Goal: Information Seeking & Learning: Learn about a topic

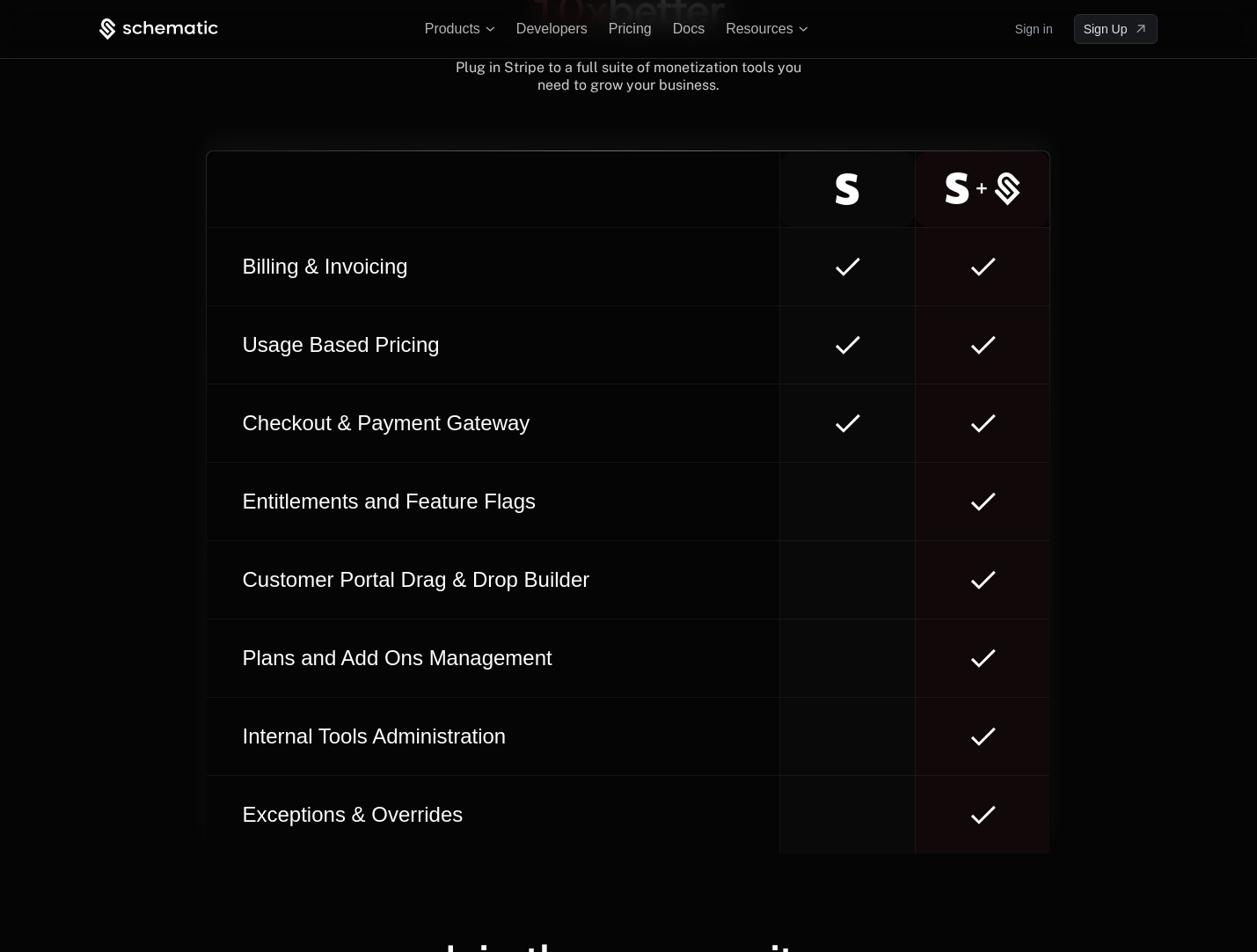
scroll to position [10034, 0]
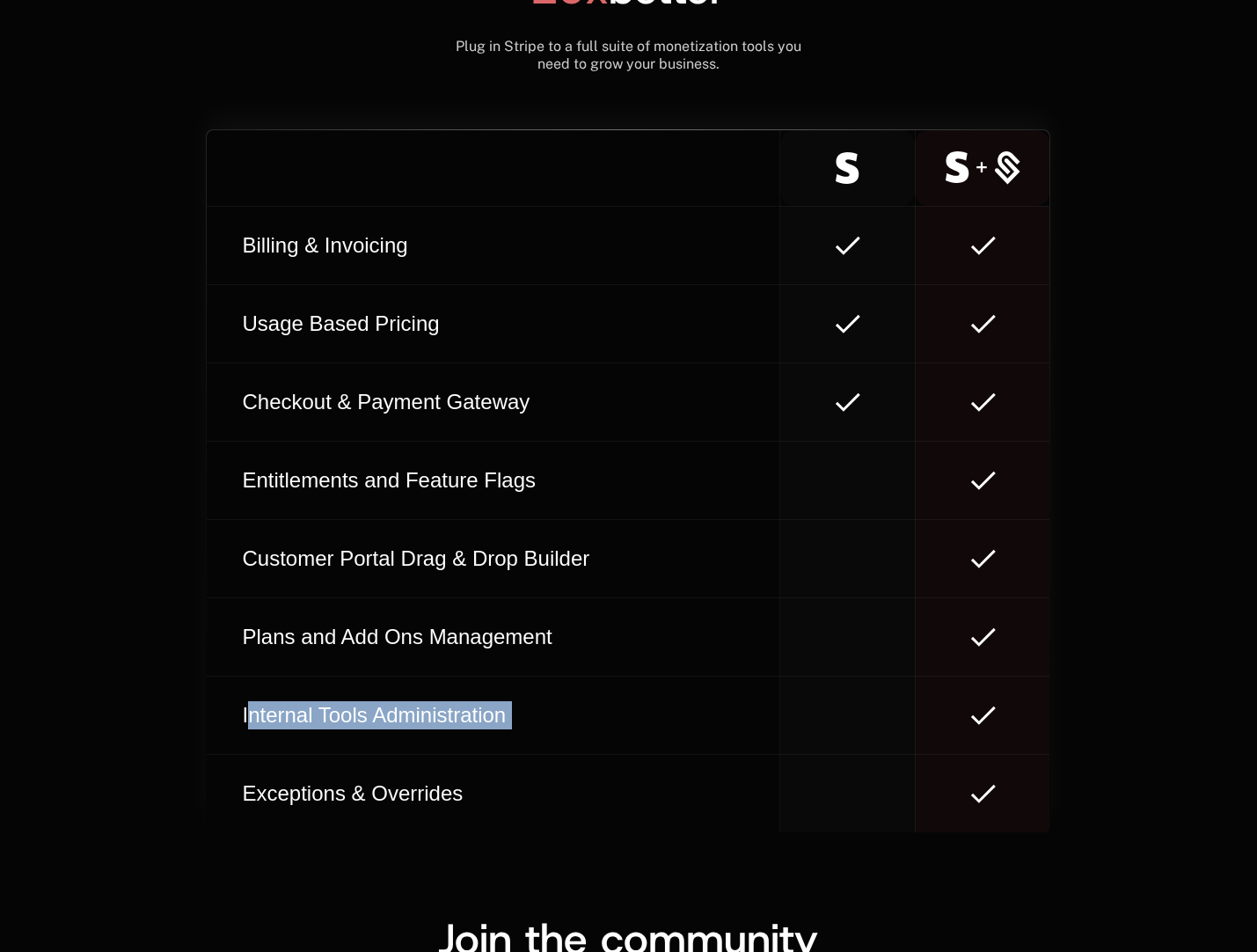
drag, startPoint x: 245, startPoint y: 715, endPoint x: 996, endPoint y: 720, distance: 751.0
click at [996, 720] on tr "Internal Tools Administration" at bounding box center [628, 715] width 843 height 78
click at [997, 720] on div at bounding box center [983, 715] width 78 height 19
drag, startPoint x: 998, startPoint y: 720, endPoint x: 227, endPoint y: 715, distance: 771.0
click at [227, 715] on tr "Internal Tools Administration" at bounding box center [628, 715] width 843 height 78
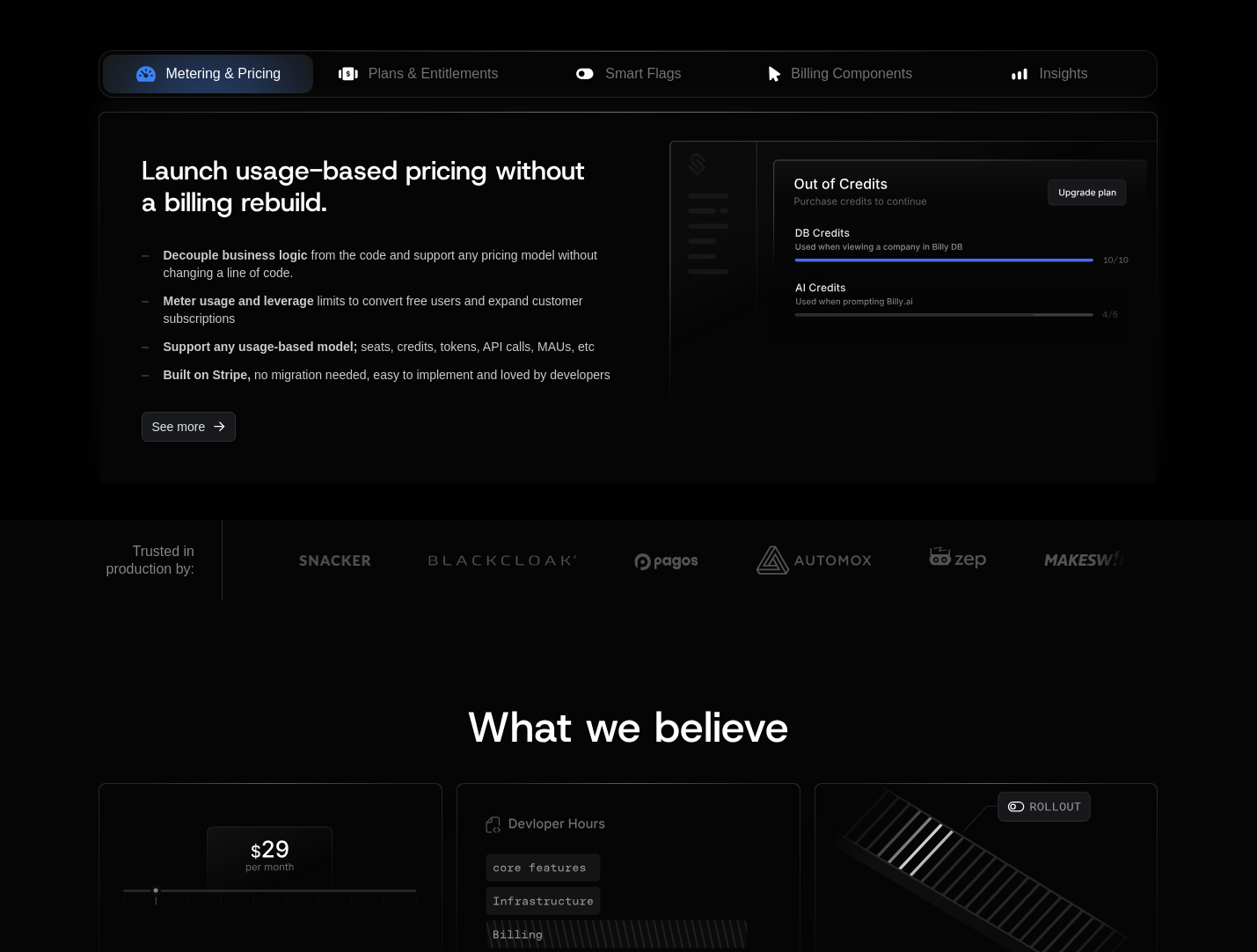
scroll to position [0, 0]
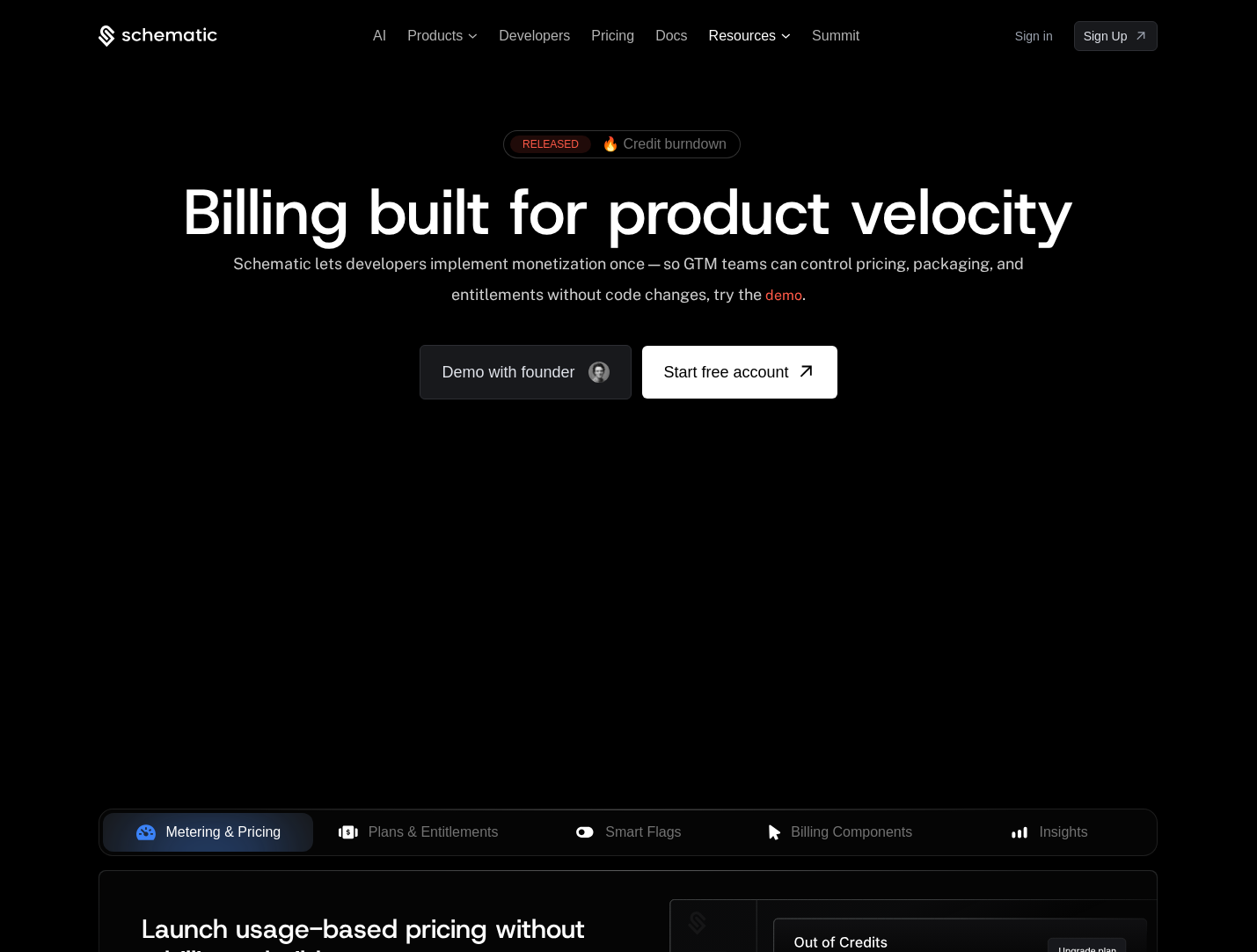
click at [740, 35] on span "Resources" at bounding box center [743, 35] width 67 height 15
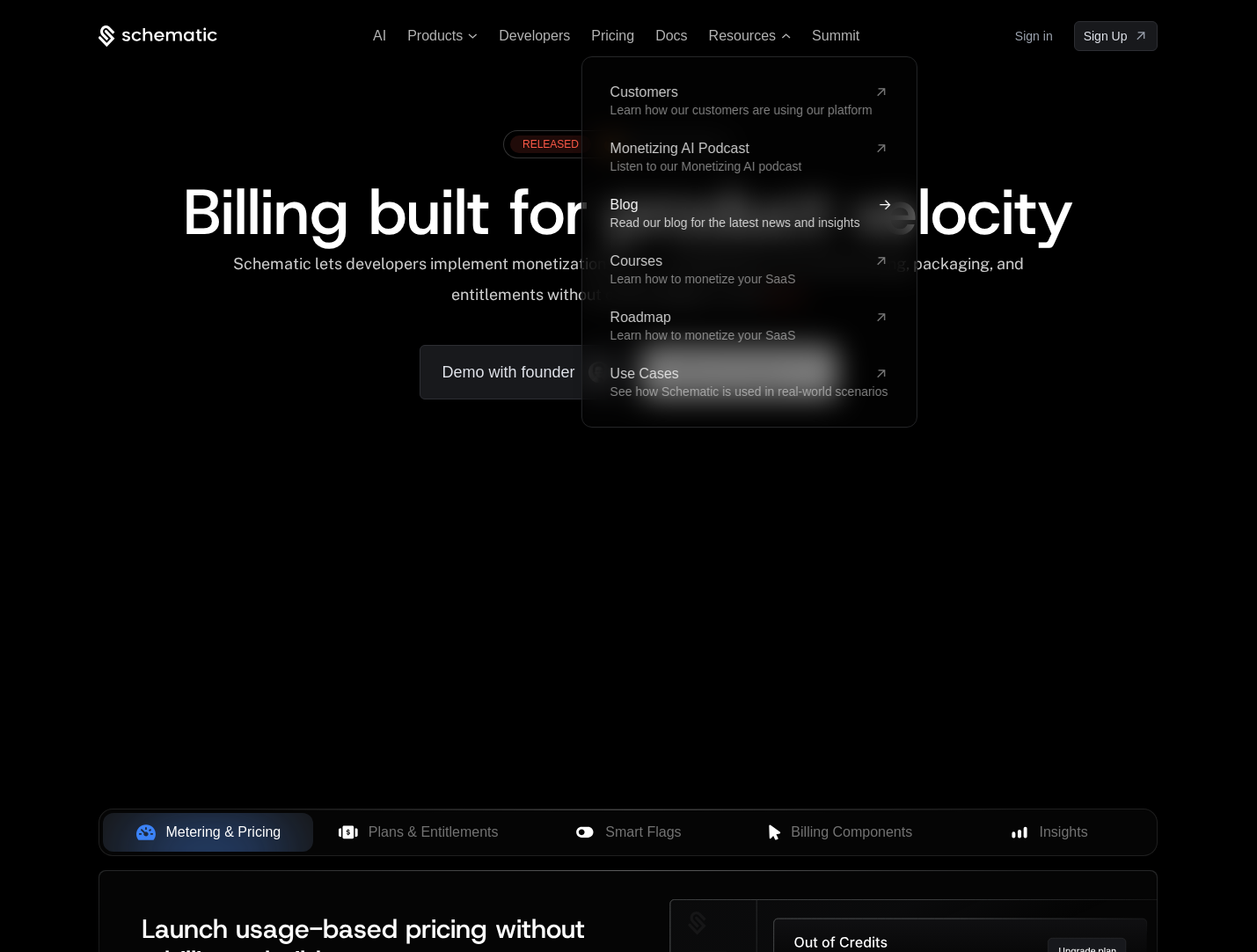
click at [652, 207] on span "Blog" at bounding box center [737, 204] width 257 height 14
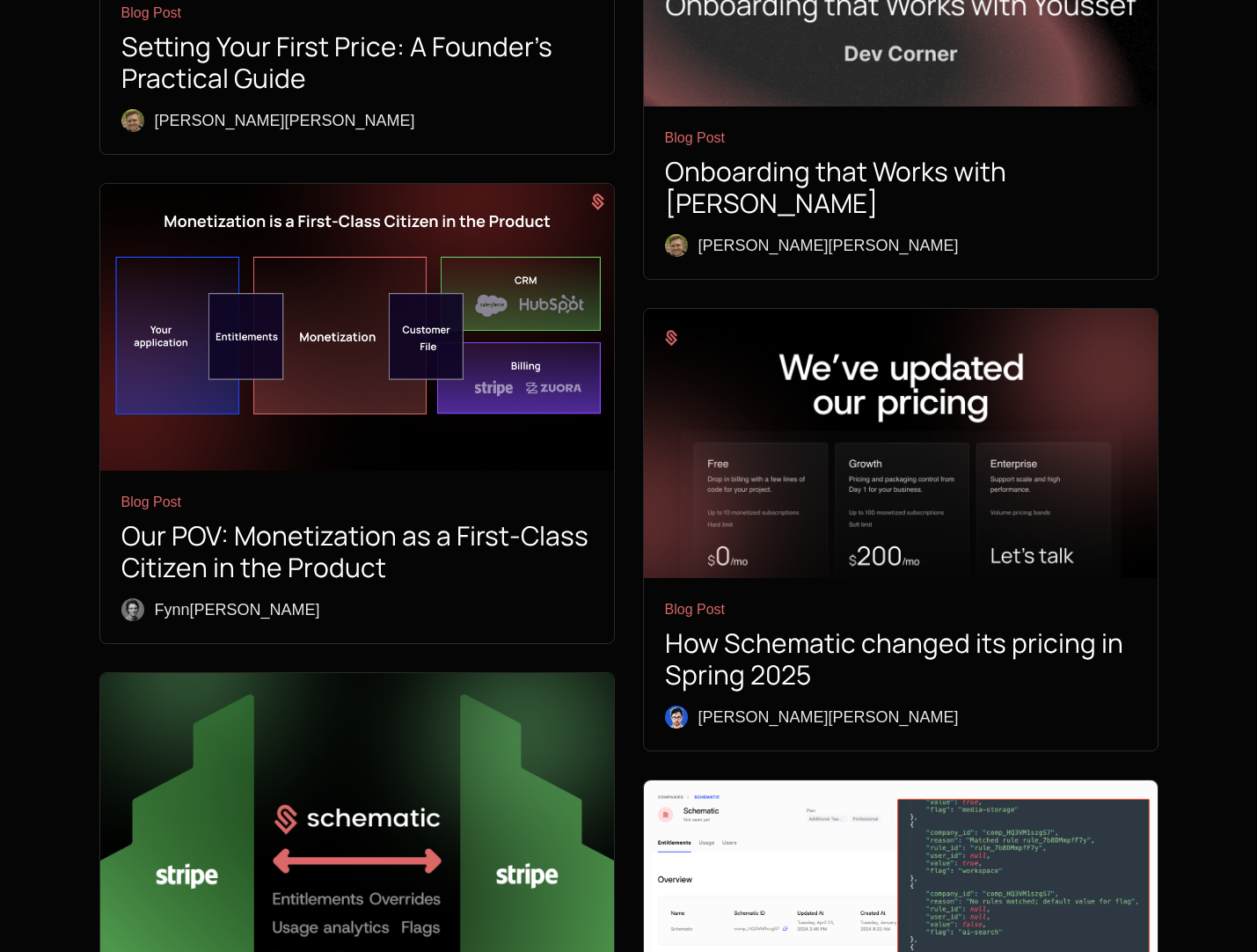
scroll to position [3931, 0]
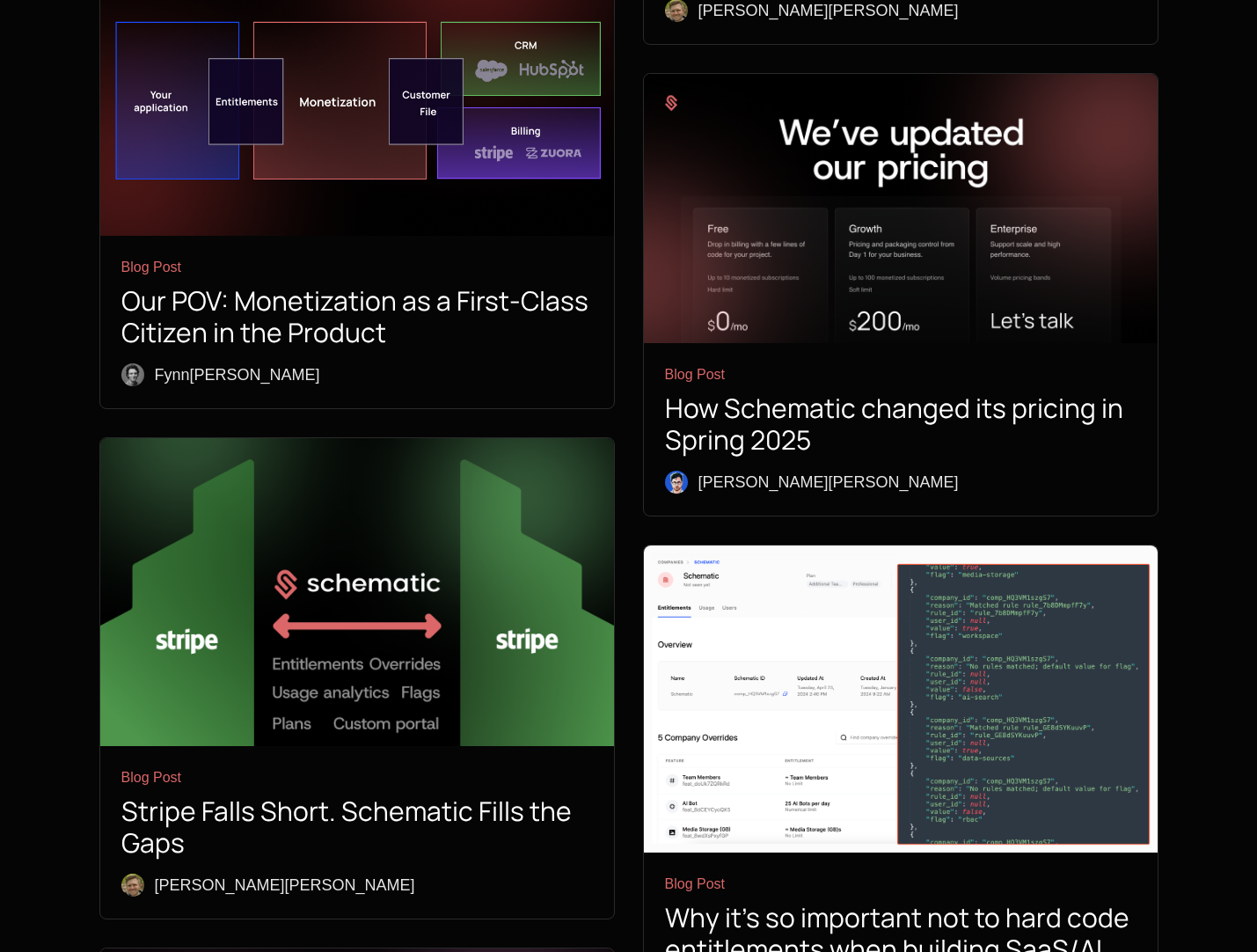
click at [480, 796] on h1 "Stripe Falls Short. Schematic Fills the Gaps" at bounding box center [357, 828] width 471 height 64
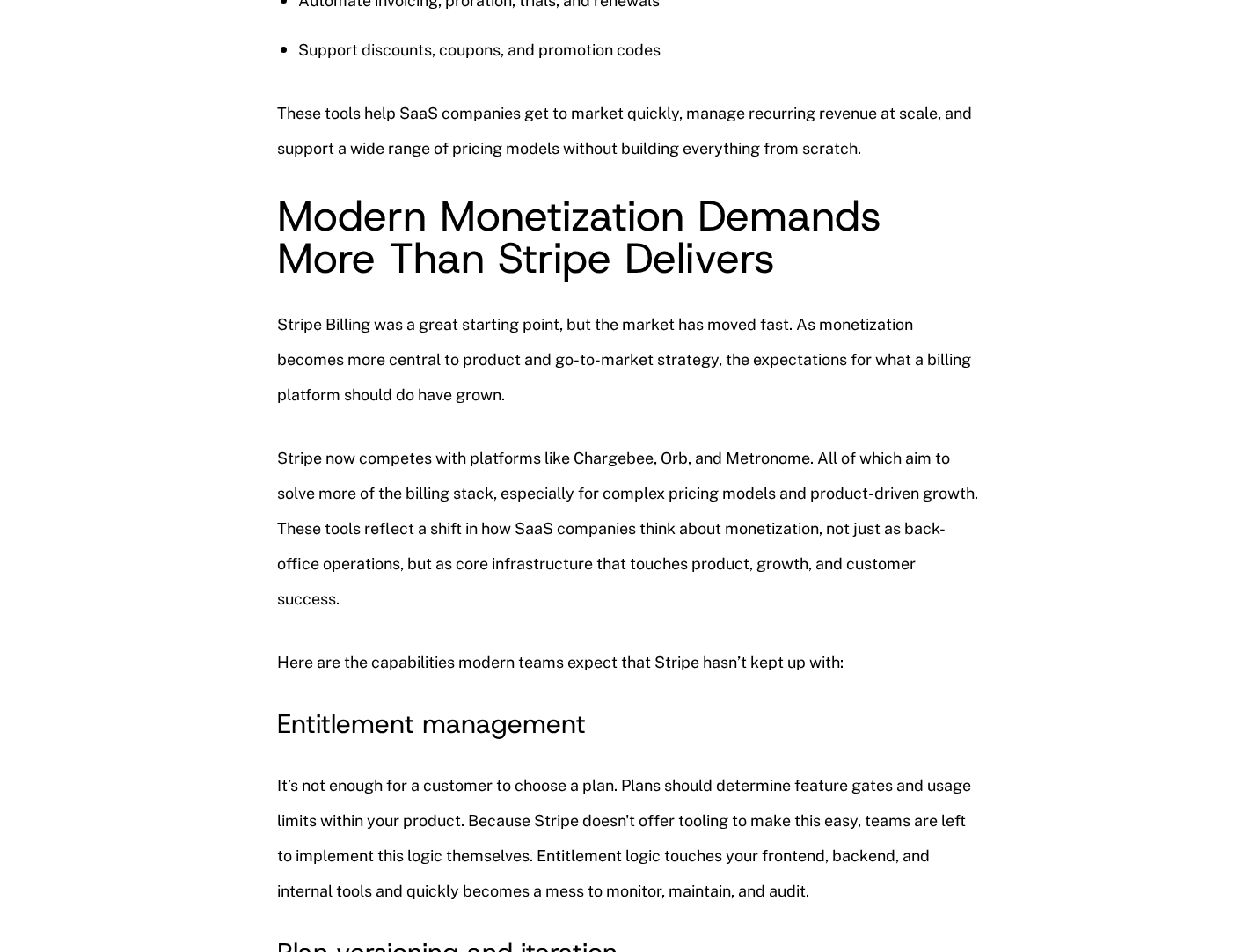
scroll to position [1556, 0]
